Goal: Task Accomplishment & Management: Manage account settings

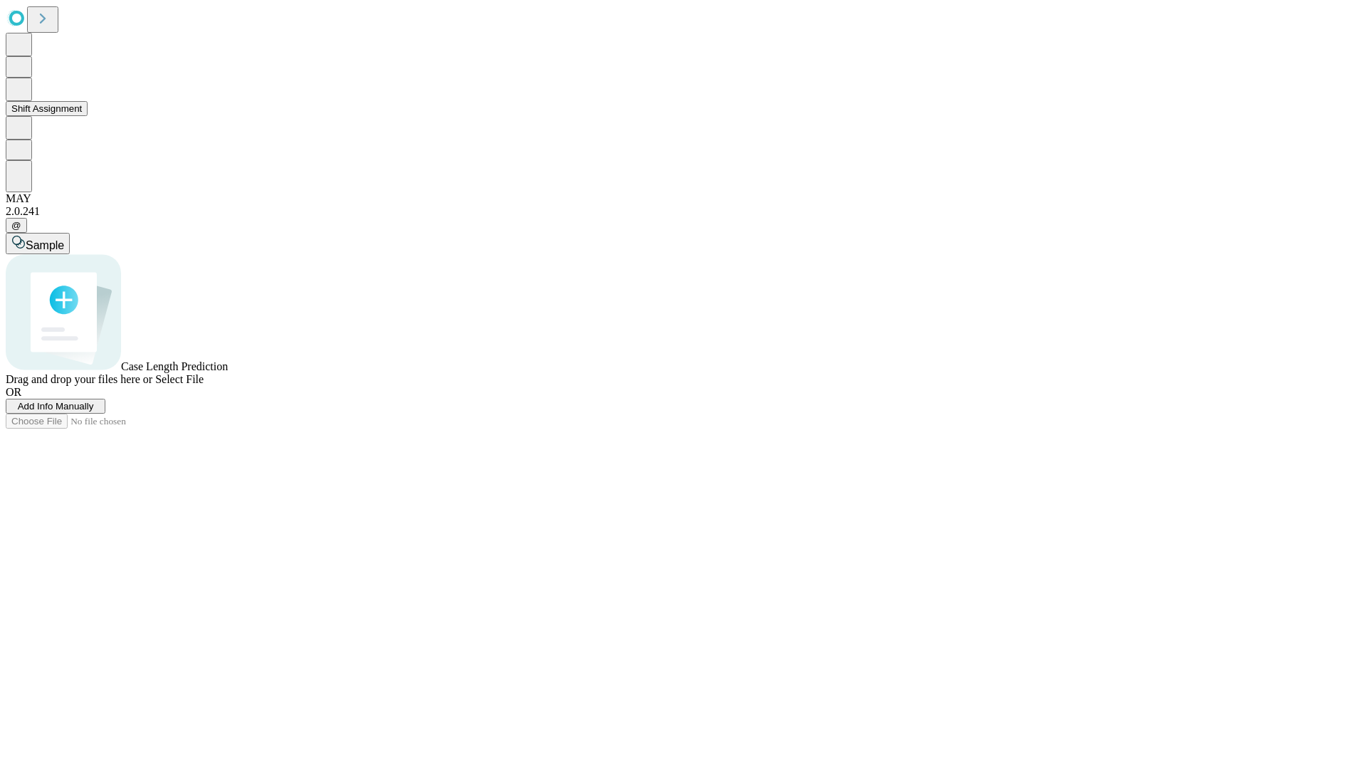
click at [88, 116] on button "Shift Assignment" at bounding box center [47, 108] width 82 height 15
